Goal: Transaction & Acquisition: Purchase product/service

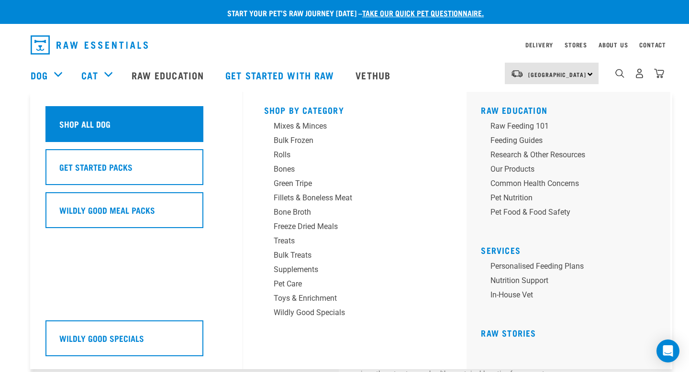
click at [63, 130] on div "Shop All Dog" at bounding box center [124, 124] width 158 height 36
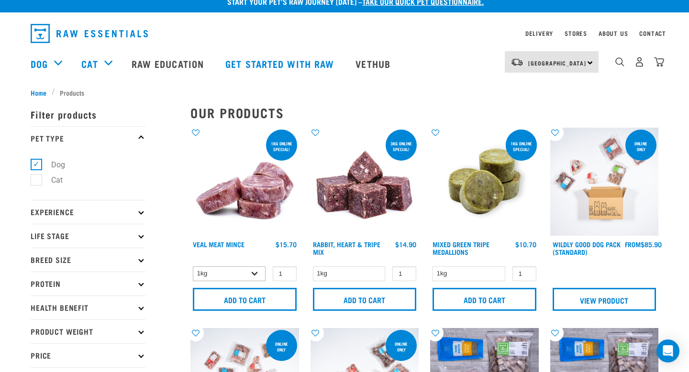
scroll to position [15, 0]
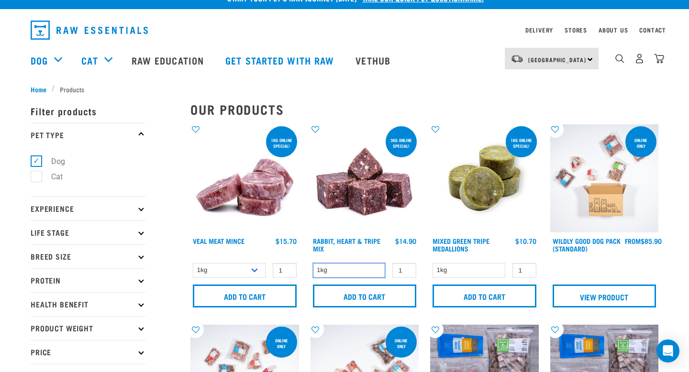
click at [373, 272] on select "1kg" at bounding box center [349, 270] width 73 height 15
click at [313, 263] on select "1kg" at bounding box center [349, 270] width 73 height 15
click at [370, 275] on select "1kg" at bounding box center [349, 270] width 73 height 15
click at [313, 263] on select "1kg" at bounding box center [349, 270] width 73 height 15
click at [407, 268] on input "2" at bounding box center [404, 270] width 24 height 15
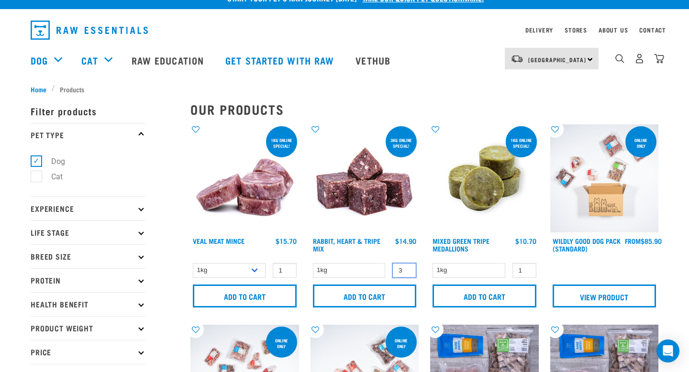
type input "3"
click at [407, 268] on input "3" at bounding box center [404, 270] width 24 height 15
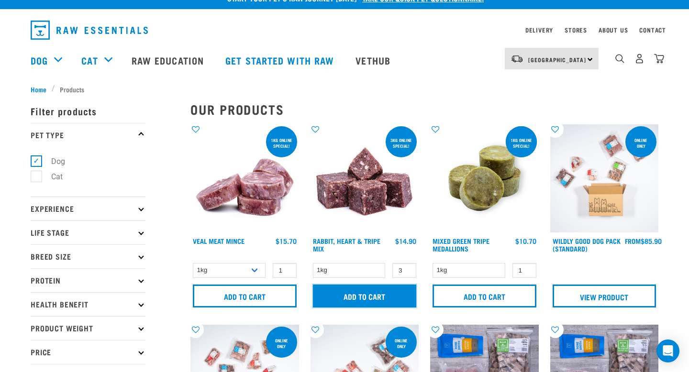
click at [396, 294] on input "Add to cart" at bounding box center [365, 296] width 104 height 23
click at [0, 294] on article "There are 0 items left in stock of Veal Tails, please remove this item from you…" at bounding box center [0, 186] width 0 height 372
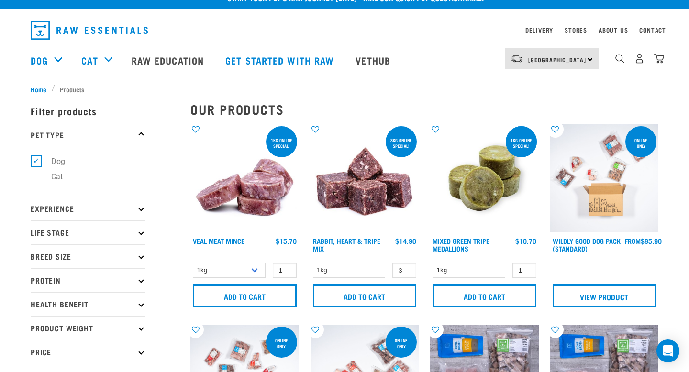
click at [0, 87] on article "There are 0 items left in stock of Veal Tails, please remove this item from you…" at bounding box center [0, 186] width 0 height 372
click at [34, 186] on button "delete" at bounding box center [30, 186] width 10 height 10
click at [657, 61] on img "dropdown navigation" at bounding box center [659, 59] width 10 height 10
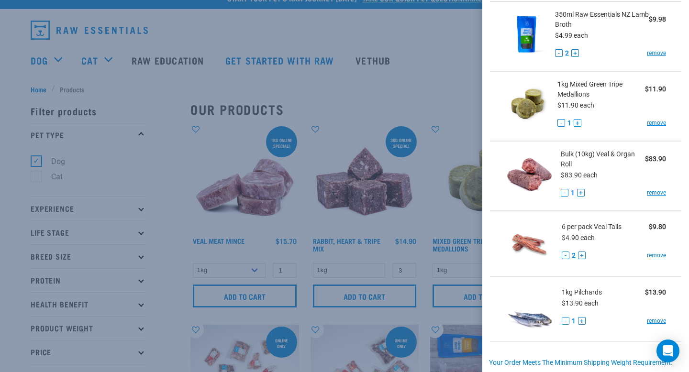
scroll to position [151, 0]
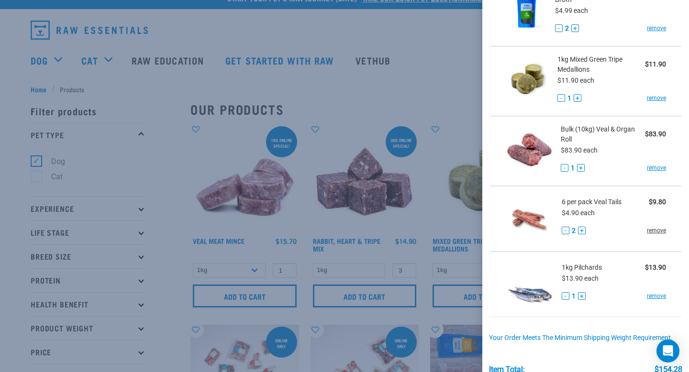
click at [660, 231] on link "remove" at bounding box center [656, 230] width 19 height 9
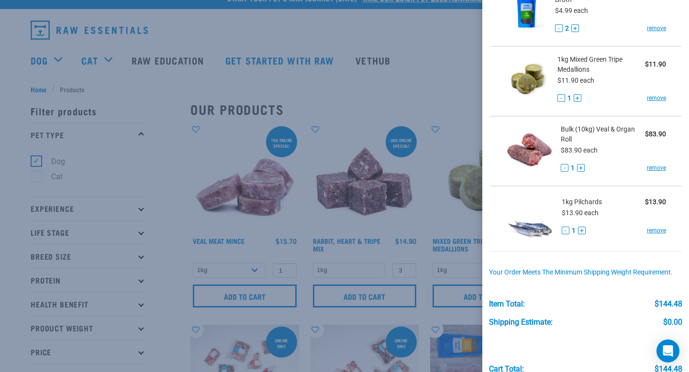
click at [433, 291] on div at bounding box center [344, 186] width 689 height 372
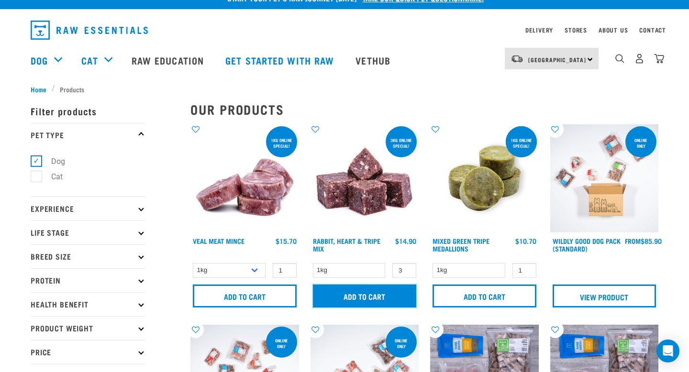
click at [394, 293] on input "Add to cart" at bounding box center [365, 296] width 104 height 23
click at [0, 293] on article "There are 0 items left in stock of Lamb & Salmon Mix, please remove this item f…" at bounding box center [0, 186] width 0 height 372
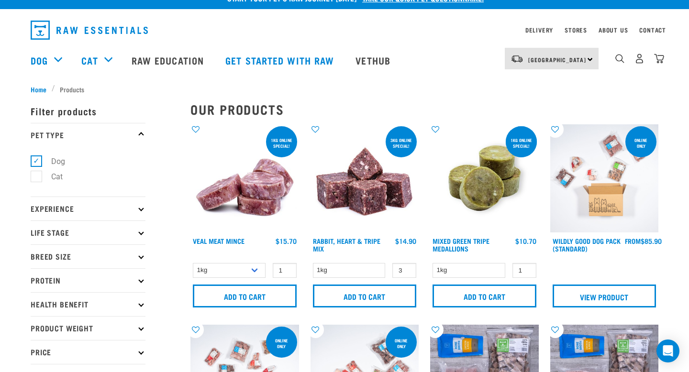
click at [36, 182] on button "delete" at bounding box center [31, 186] width 10 height 10
click at [664, 57] on img "dropdown navigation" at bounding box center [659, 59] width 10 height 10
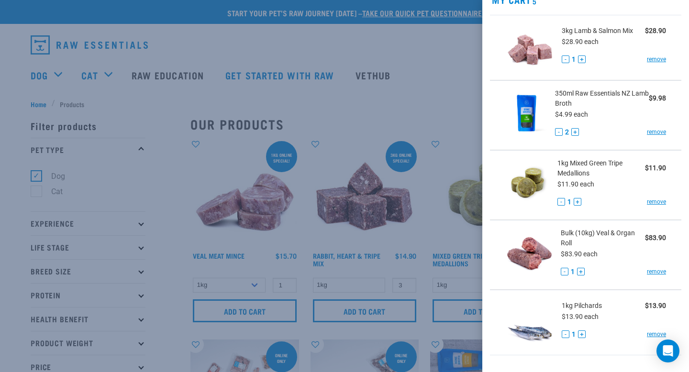
scroll to position [0, 0]
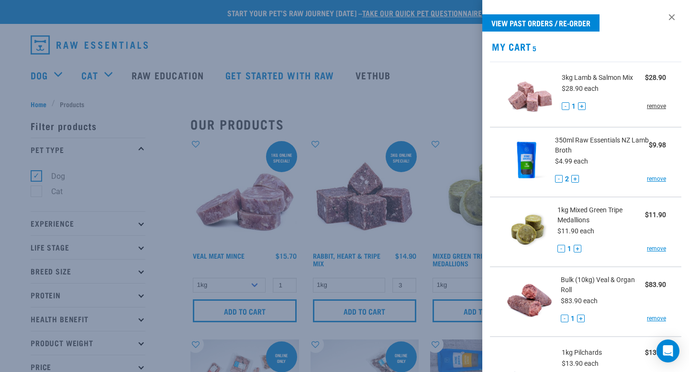
click at [663, 104] on link "remove" at bounding box center [656, 106] width 19 height 9
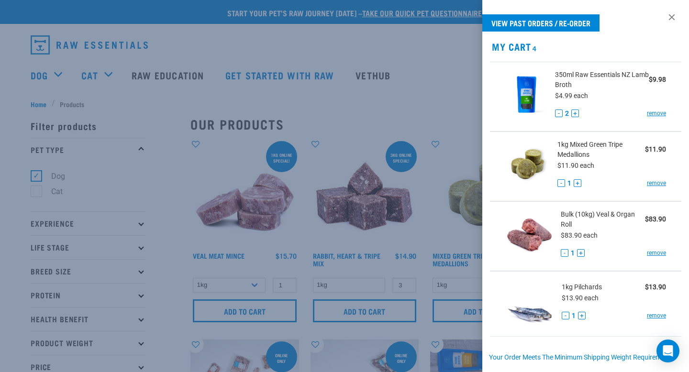
click at [413, 211] on div at bounding box center [344, 186] width 689 height 372
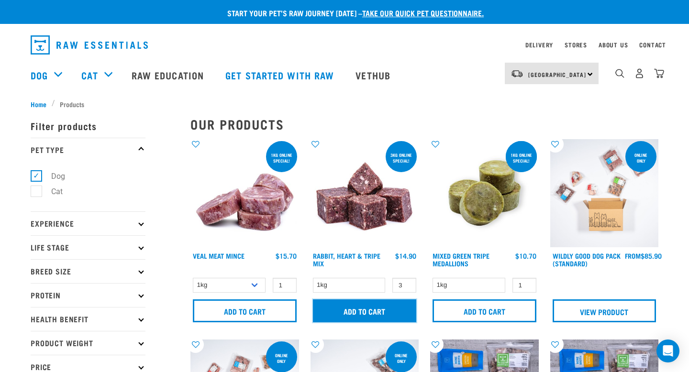
click at [353, 309] on input "Add to cart" at bounding box center [365, 311] width 104 height 23
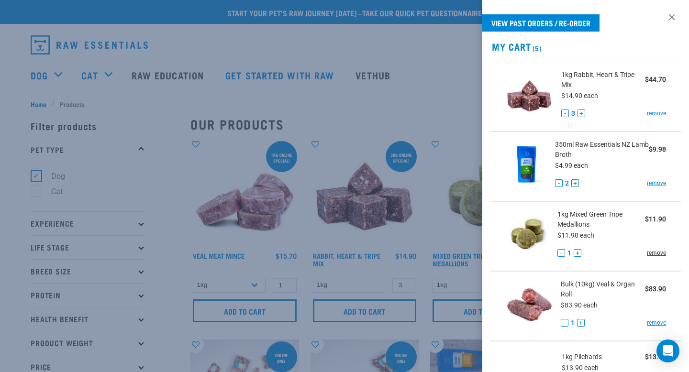
click at [658, 256] on link "remove" at bounding box center [656, 253] width 19 height 9
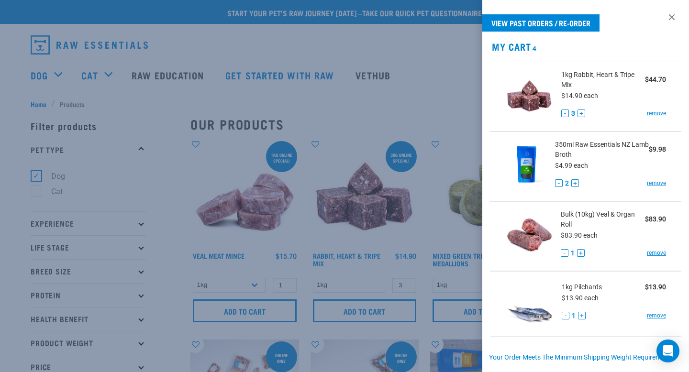
click at [409, 276] on div at bounding box center [344, 186] width 689 height 372
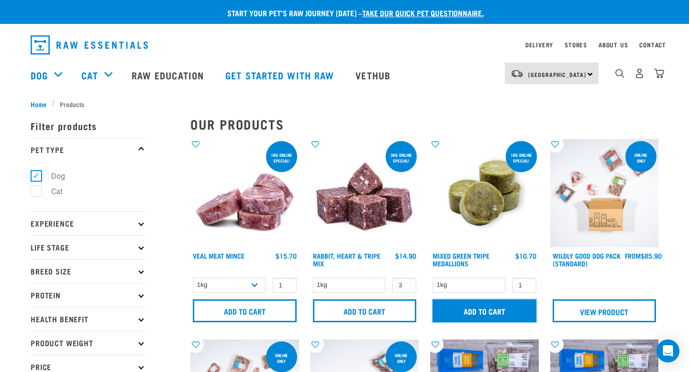
click at [461, 311] on input "Add to cart" at bounding box center [485, 311] width 104 height 23
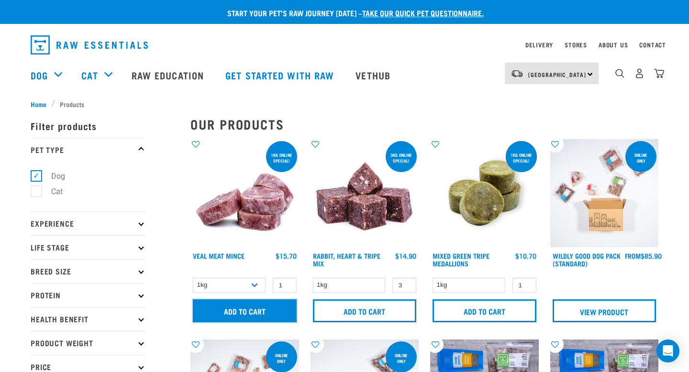
click at [250, 315] on input "Add to cart" at bounding box center [245, 311] width 104 height 23
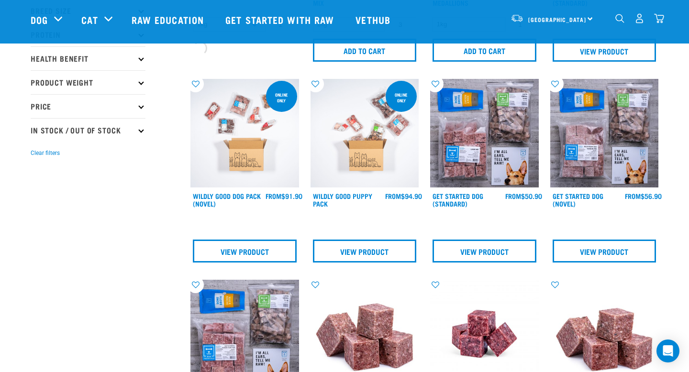
scroll to position [289, 0]
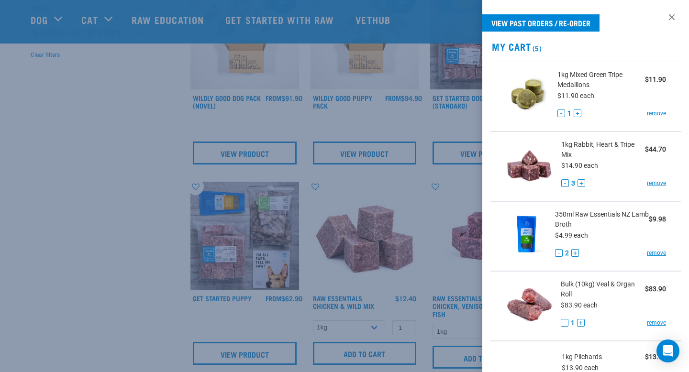
click at [250, 315] on div at bounding box center [344, 186] width 689 height 372
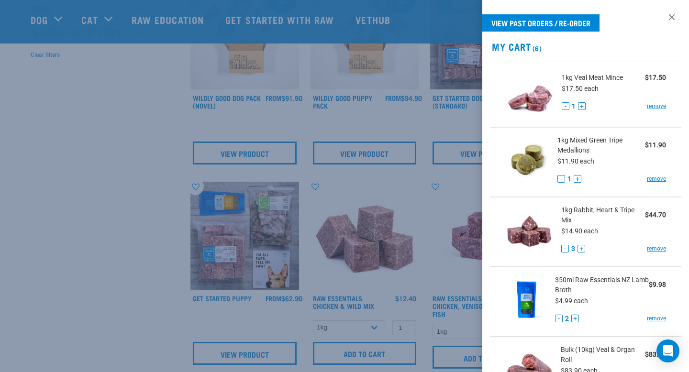
click at [250, 315] on div at bounding box center [344, 186] width 689 height 372
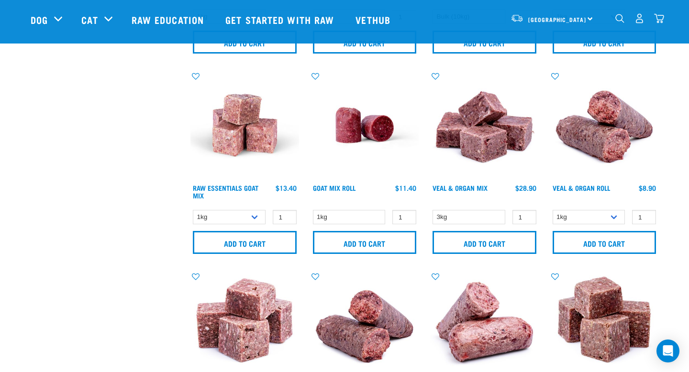
scroll to position [827, 0]
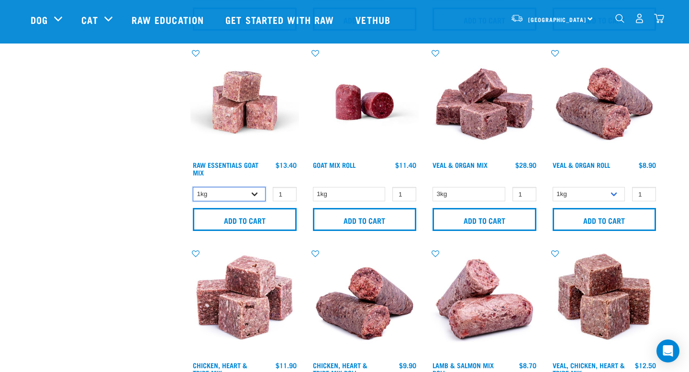
click at [256, 198] on select "1kg Bulk (10kg)" at bounding box center [229, 194] width 73 height 15
select select "344957"
click at [193, 187] on select "1kg Bulk (10kg)" at bounding box center [229, 194] width 73 height 15
click at [611, 192] on select "1kg Bulk (10kg)" at bounding box center [589, 194] width 73 height 15
select select "920"
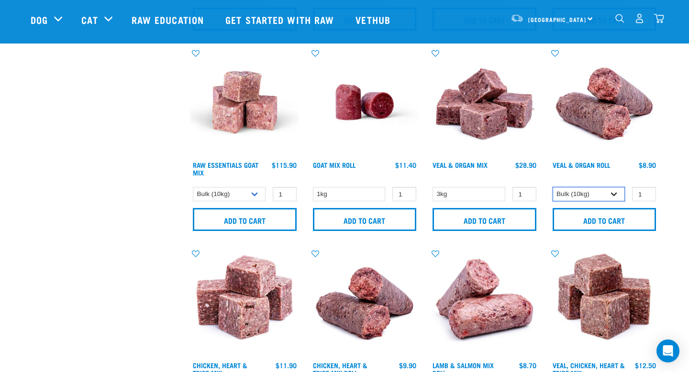
click at [553, 187] on select "1kg Bulk (10kg)" at bounding box center [589, 194] width 73 height 15
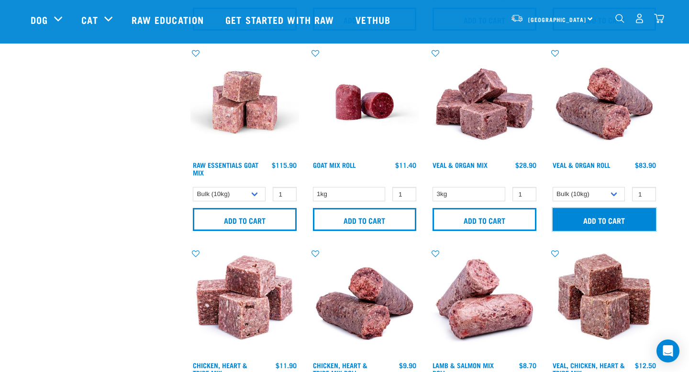
click at [601, 214] on input "Add to cart" at bounding box center [605, 219] width 104 height 23
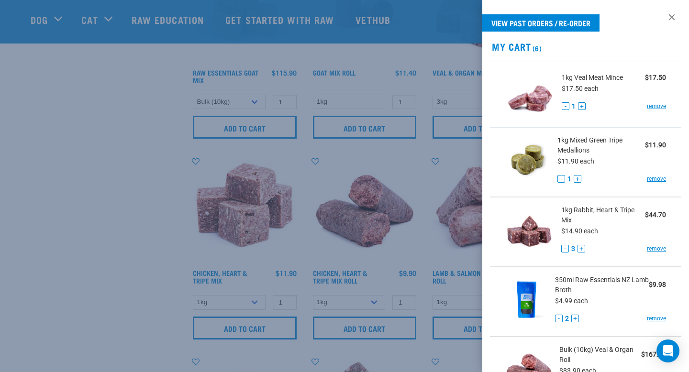
scroll to position [921, 0]
click at [443, 274] on div at bounding box center [344, 186] width 689 height 372
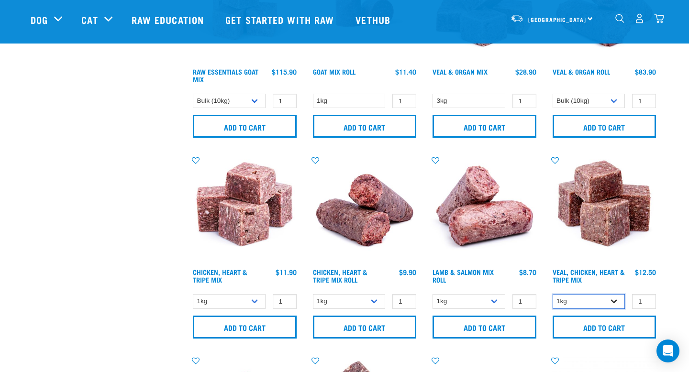
click at [578, 302] on select "1kg 3kg" at bounding box center [589, 301] width 73 height 15
select select "752"
click at [553, 294] on select "1kg 3kg" at bounding box center [589, 301] width 73 height 15
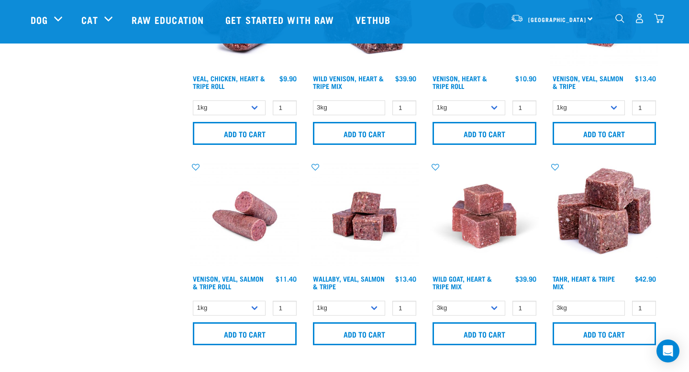
scroll to position [1315, 0]
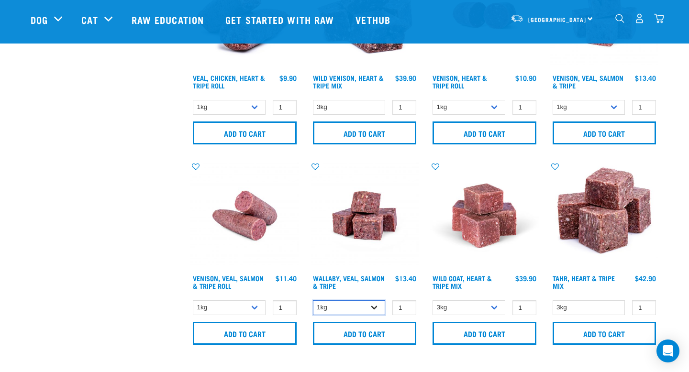
click at [379, 306] on select "1kg 3kg Bulk (18kg)" at bounding box center [349, 307] width 73 height 15
select select "278010"
click at [313, 300] on select "1kg 3kg Bulk (18kg)" at bounding box center [349, 307] width 73 height 15
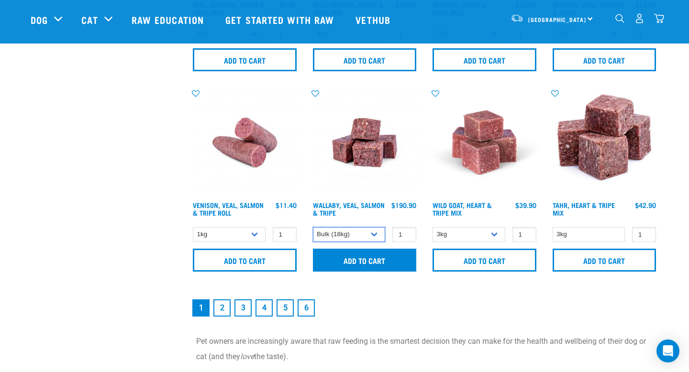
scroll to position [1395, 0]
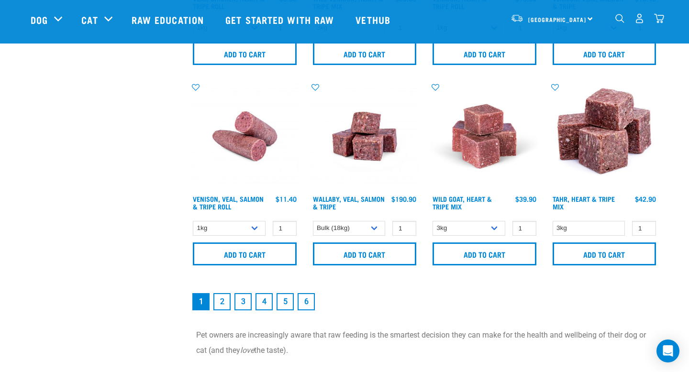
click at [220, 301] on link "2" at bounding box center [221, 301] width 17 height 17
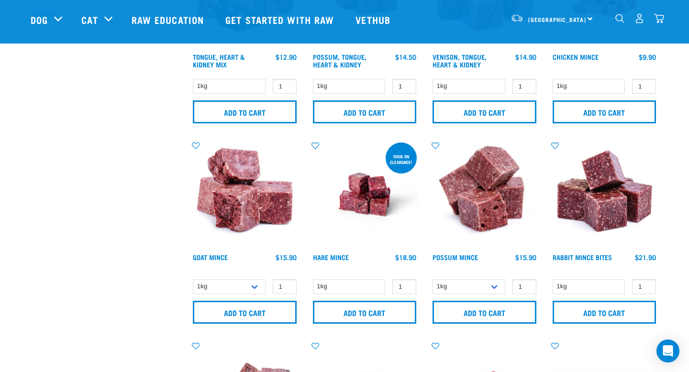
scroll to position [345, 0]
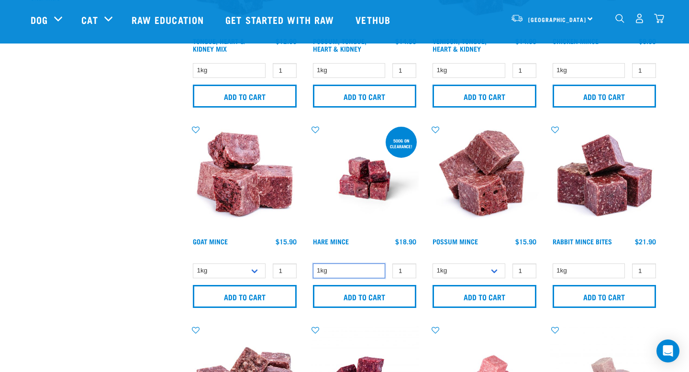
click at [328, 274] on select "1kg" at bounding box center [349, 271] width 73 height 15
click at [313, 264] on select "1kg" at bounding box center [349, 271] width 73 height 15
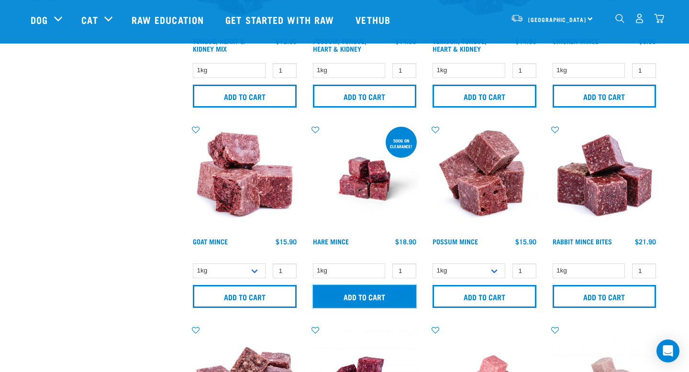
click at [338, 300] on input "Add to cart" at bounding box center [365, 296] width 104 height 23
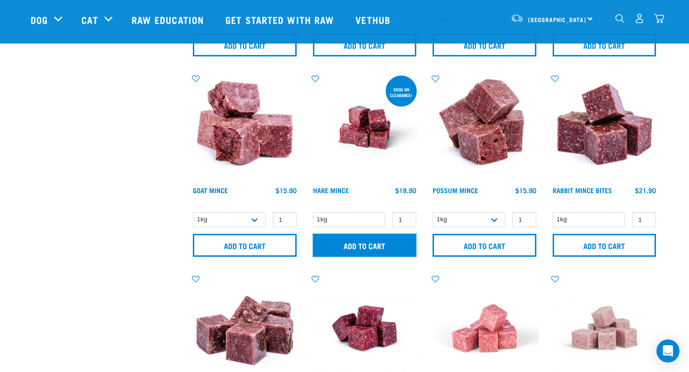
scroll to position [398, 0]
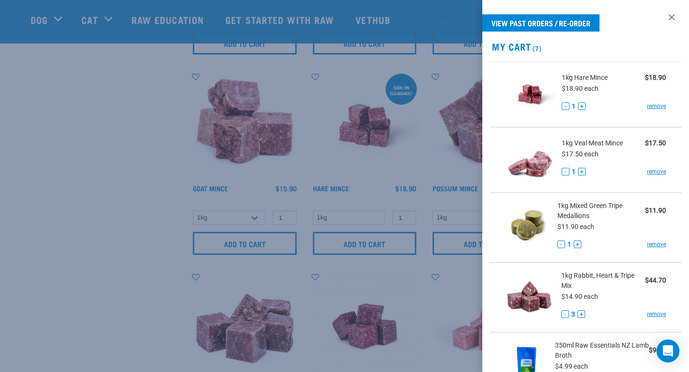
click at [364, 123] on div at bounding box center [344, 186] width 689 height 372
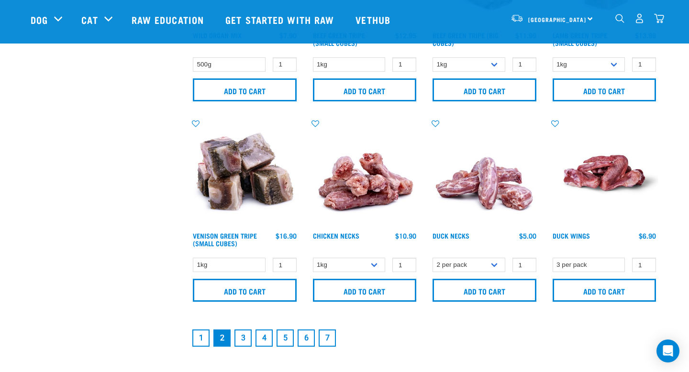
scroll to position [1357, 0]
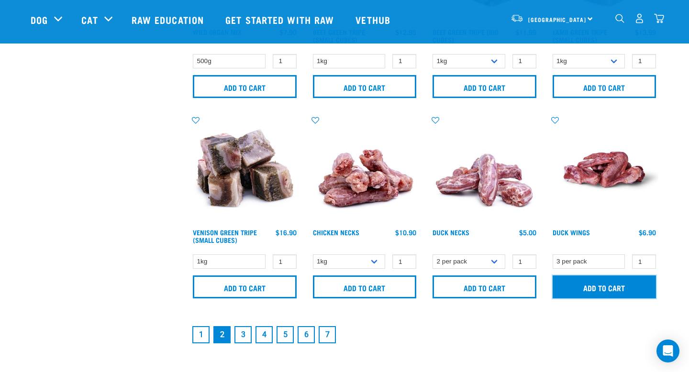
click at [570, 284] on input "Add to cart" at bounding box center [605, 287] width 104 height 23
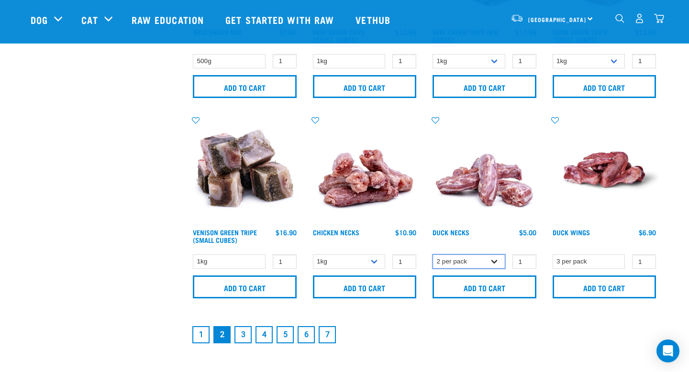
click at [473, 258] on select "2 per pack 6 per pack" at bounding box center [469, 262] width 73 height 15
select select "810"
click at [433, 255] on select "2 per pack 6 per pack" at bounding box center [469, 262] width 73 height 15
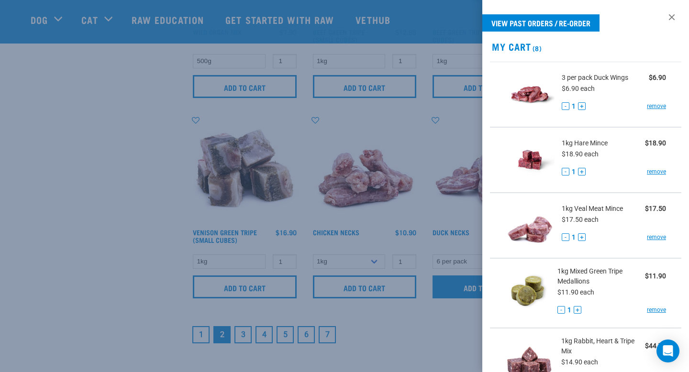
click at [470, 277] on div at bounding box center [344, 186] width 689 height 372
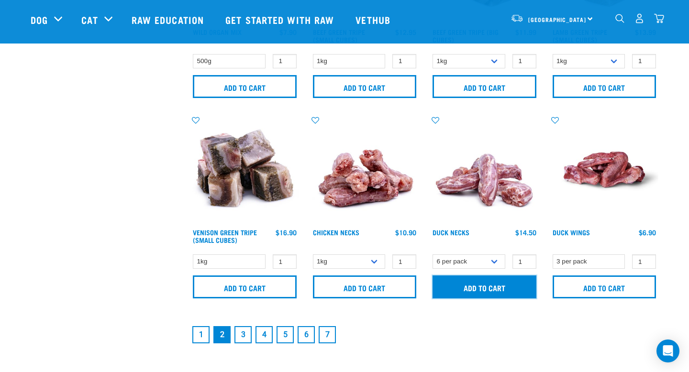
click at [470, 277] on input "Add to cart" at bounding box center [485, 287] width 104 height 23
click at [242, 337] on link "3" at bounding box center [242, 334] width 17 height 17
click at [243, 336] on link "3" at bounding box center [242, 334] width 17 height 17
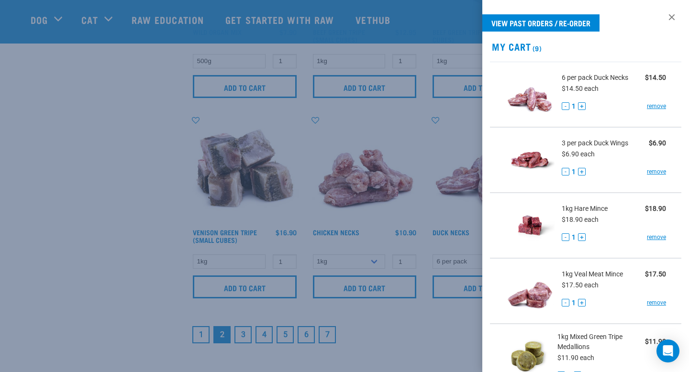
click at [311, 303] on div at bounding box center [344, 186] width 689 height 372
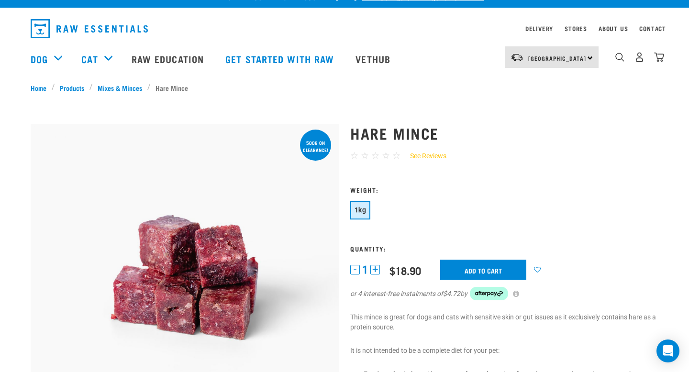
scroll to position [19, 0]
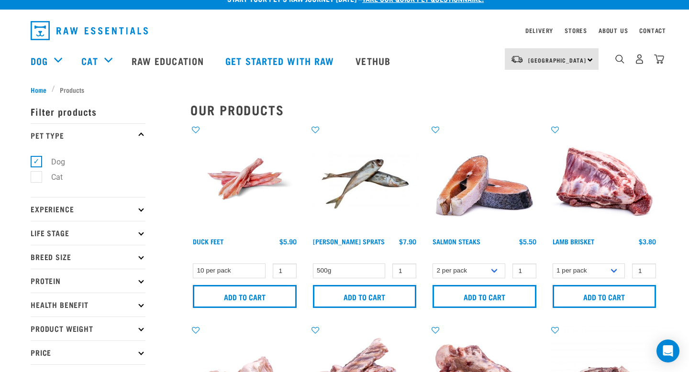
scroll to position [17, 0]
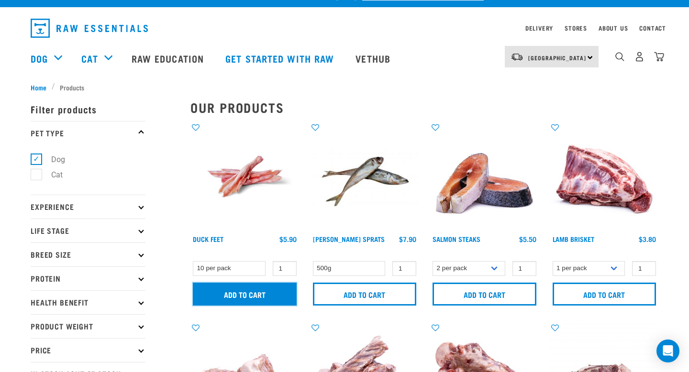
click at [254, 298] on input "Add to cart" at bounding box center [245, 294] width 104 height 23
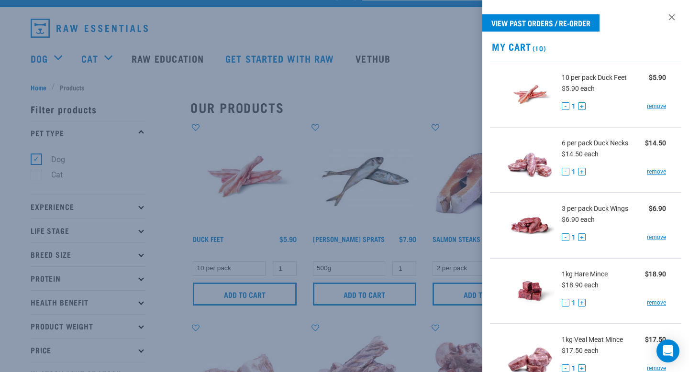
click at [424, 291] on div at bounding box center [344, 186] width 689 height 372
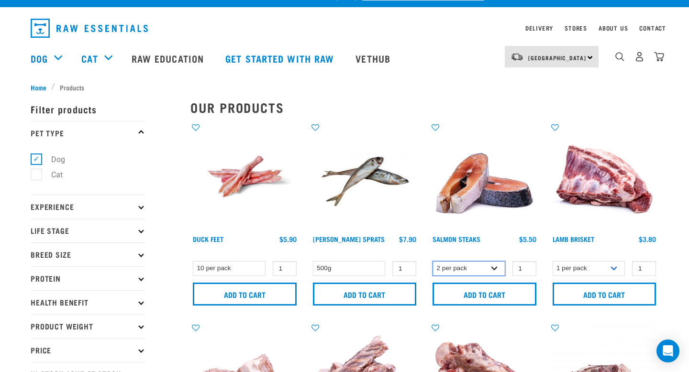
click at [450, 272] on select "2 per pack 3 per pack" at bounding box center [469, 268] width 73 height 15
select select "350742"
click at [433, 261] on select "2 per pack 3 per pack" at bounding box center [469, 268] width 73 height 15
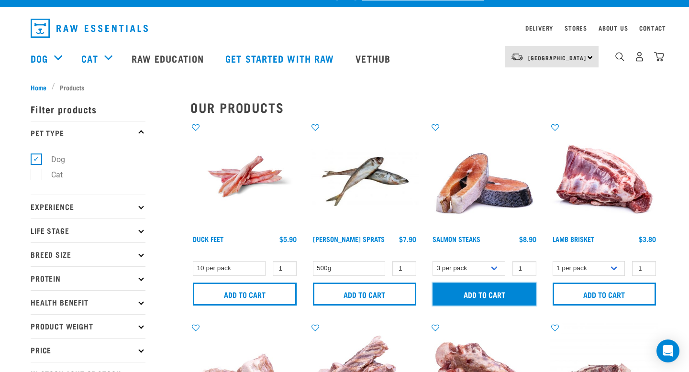
click at [454, 294] on input "Add to cart" at bounding box center [485, 294] width 104 height 23
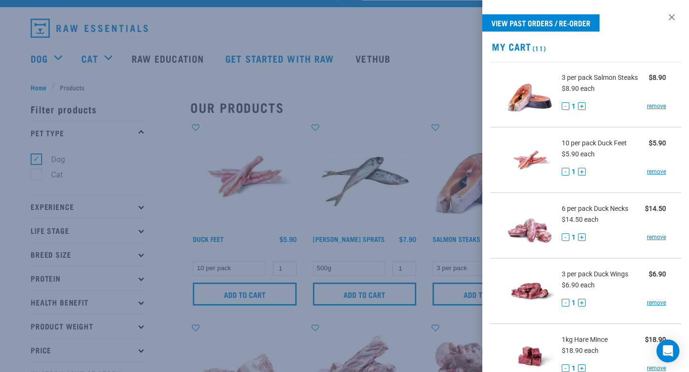
click at [420, 287] on div at bounding box center [344, 186] width 689 height 372
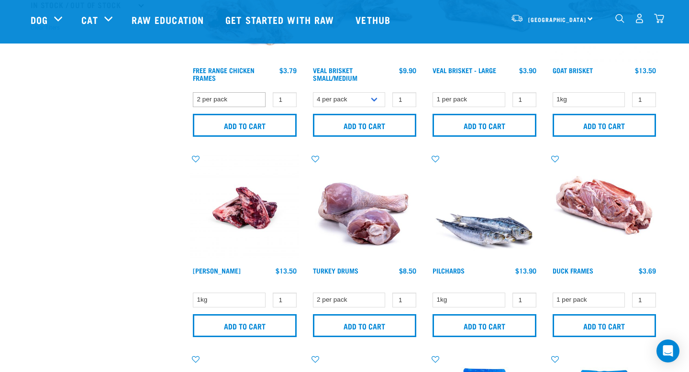
scroll to position [318, 0]
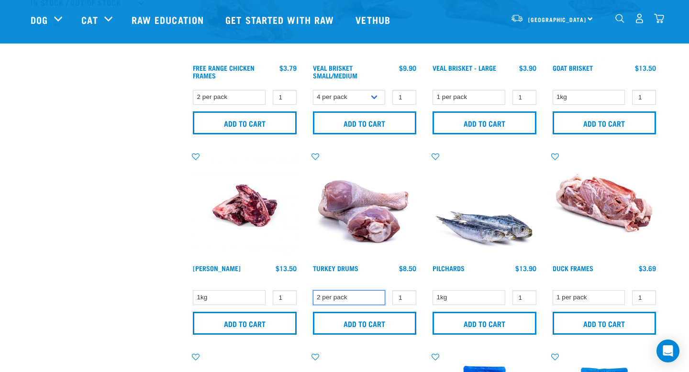
click at [358, 299] on select "2 per pack" at bounding box center [349, 297] width 73 height 15
click at [313, 290] on select "2 per pack" at bounding box center [349, 297] width 73 height 15
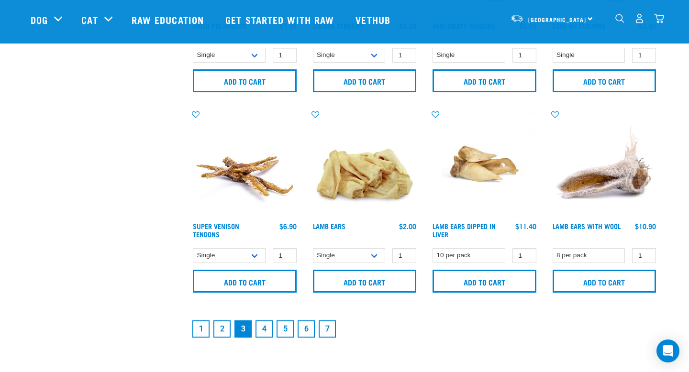
scroll to position [1367, 0]
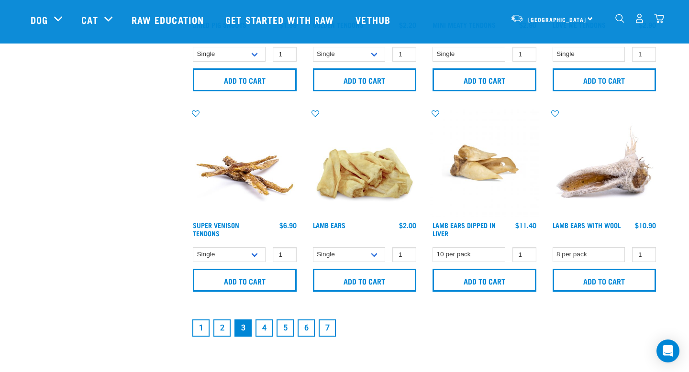
click at [262, 321] on link "4" at bounding box center [263, 328] width 17 height 17
